Goal: Information Seeking & Learning: Check status

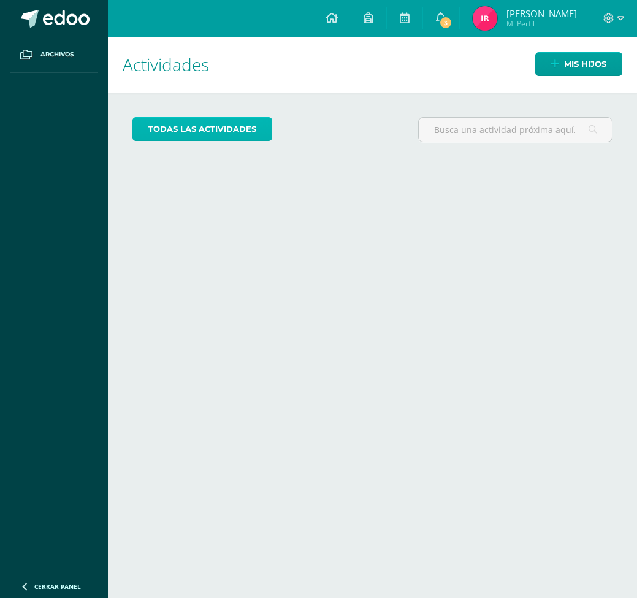
click at [176, 136] on link "todas las Actividades" at bounding box center [202, 129] width 140 height 24
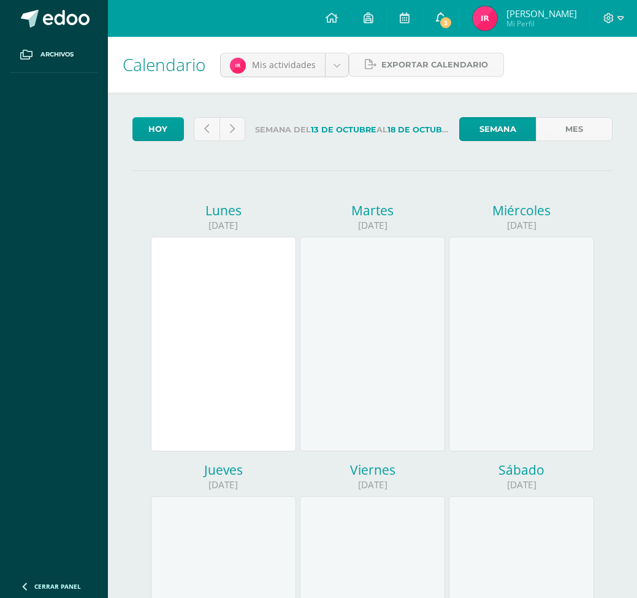
click at [452, 22] on span "3" at bounding box center [445, 22] width 13 height 13
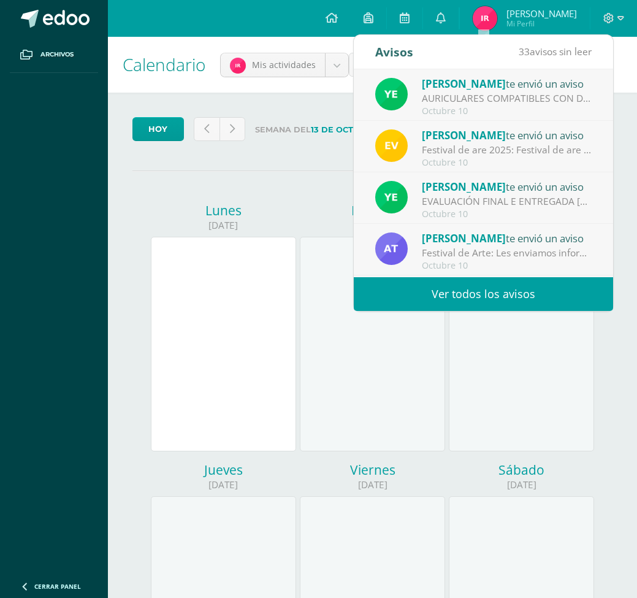
click at [477, 80] on span "[PERSON_NAME]" at bounding box center [464, 84] width 84 height 14
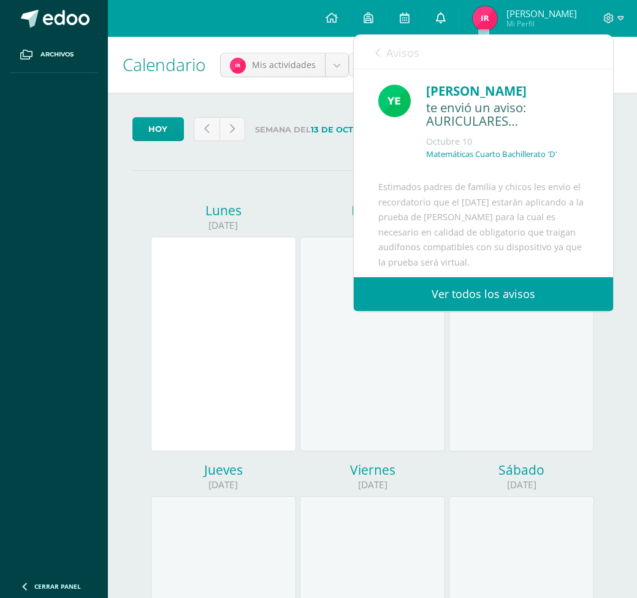
click at [446, 15] on icon at bounding box center [441, 17] width 10 height 11
click at [470, 291] on link "Ver todos los avisos" at bounding box center [483, 294] width 259 height 34
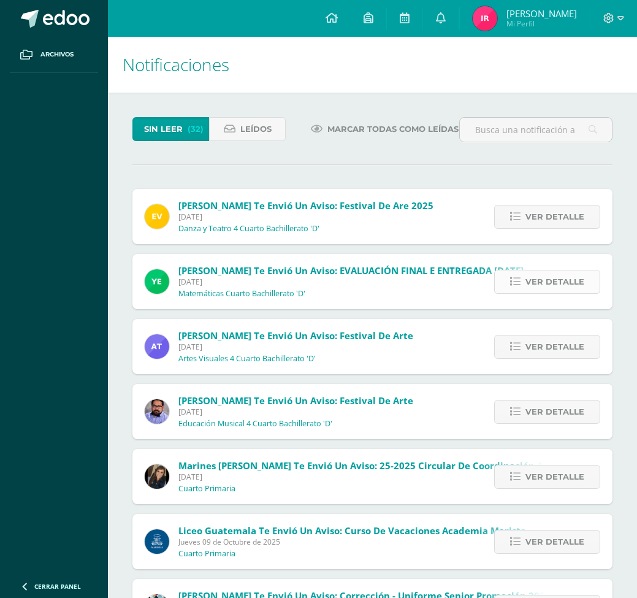
click at [571, 281] on span "Ver detalle" at bounding box center [554, 281] width 59 height 23
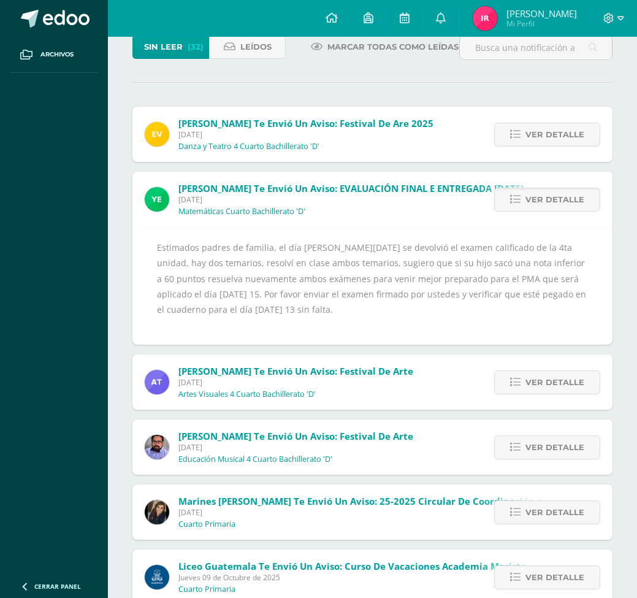
scroll to position [99, 0]
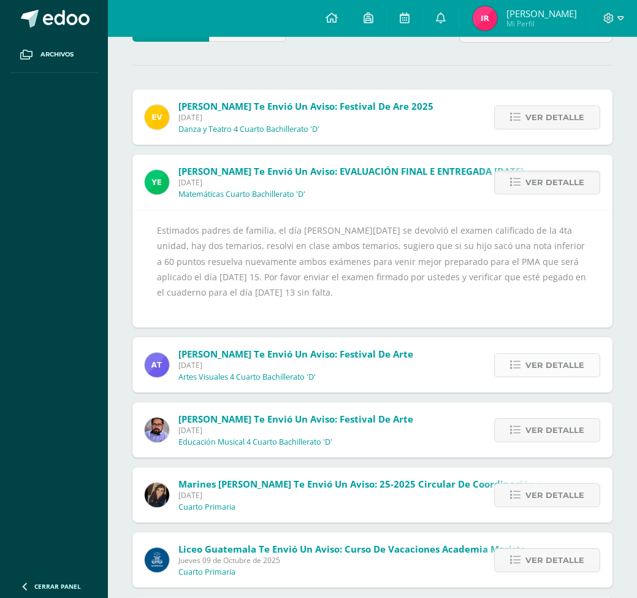
click at [525, 365] on link "Ver detalle" at bounding box center [547, 365] width 106 height 24
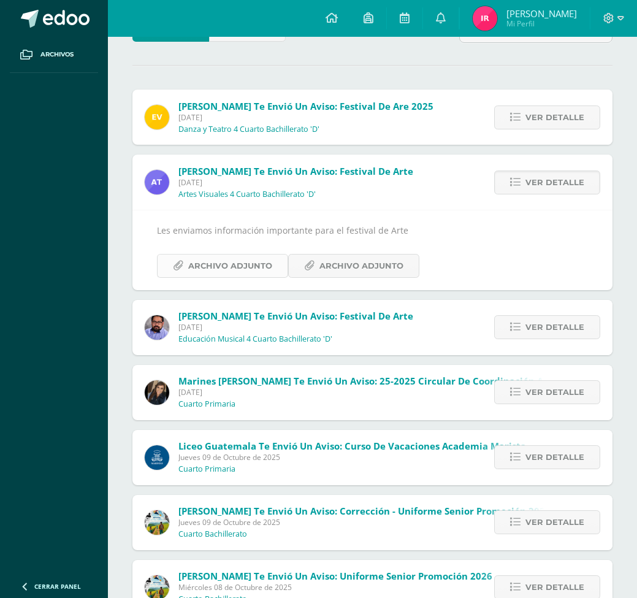
click at [212, 264] on span "Archivo Adjunto" at bounding box center [230, 265] width 84 height 23
